Goal: Transaction & Acquisition: Purchase product/service

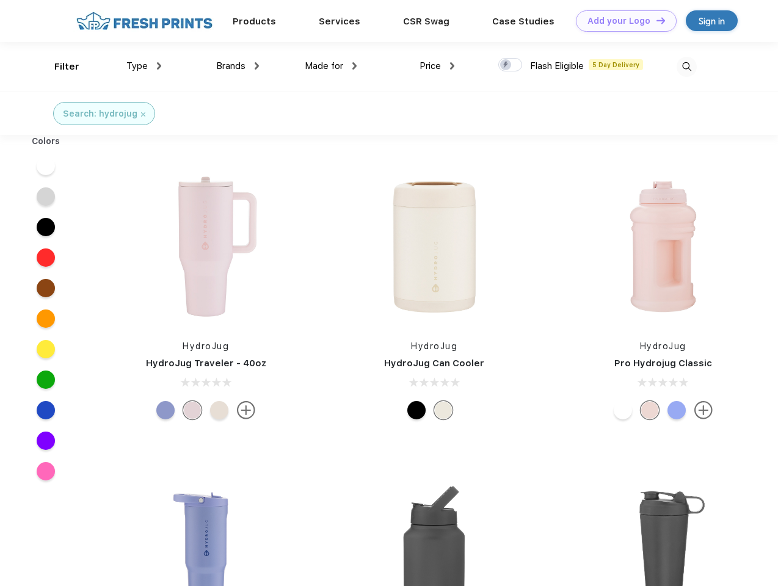
click at [622, 21] on link "Add your Logo Design Tool" at bounding box center [626, 20] width 101 height 21
click at [0, 0] on div "Design Tool" at bounding box center [0, 0] width 0 height 0
click at [656, 20] on link "Add your Logo Design Tool" at bounding box center [626, 20] width 101 height 21
click at [59, 67] on div "Filter" at bounding box center [66, 67] width 25 height 14
click at [144, 66] on span "Type" at bounding box center [136, 65] width 21 height 11
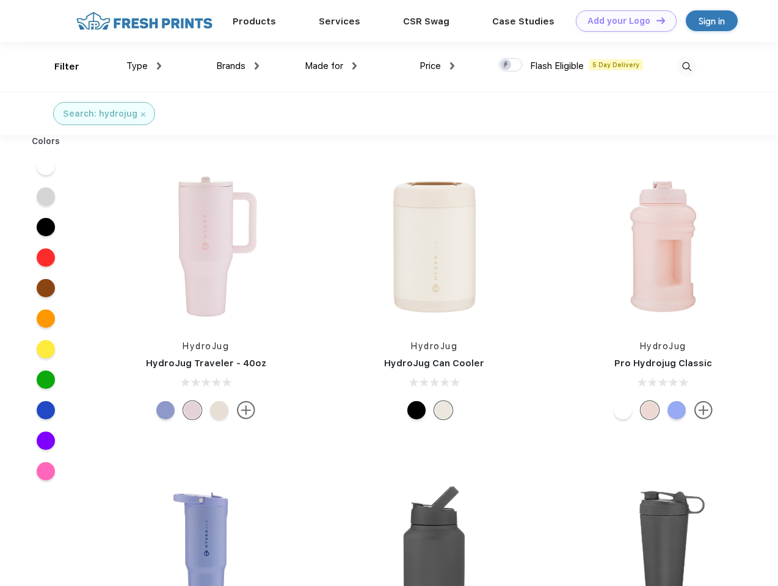
click at [238, 66] on span "Brands" at bounding box center [230, 65] width 29 height 11
click at [331, 66] on span "Made for" at bounding box center [324, 65] width 38 height 11
click at [437, 66] on span "Price" at bounding box center [430, 65] width 21 height 11
click at [511, 65] on div at bounding box center [511, 64] width 24 height 13
click at [506, 65] on input "checkbox" at bounding box center [503, 61] width 8 height 8
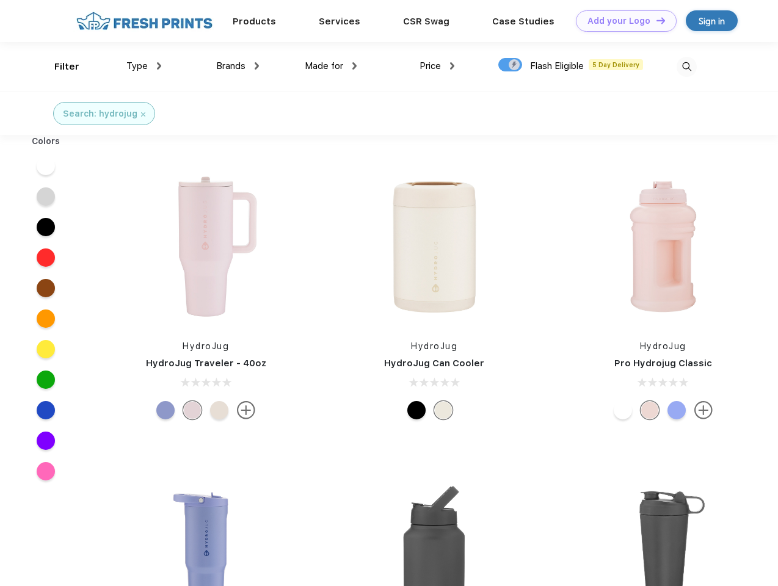
click at [687, 67] on img at bounding box center [687, 67] width 20 height 20
